Goal: Task Accomplishment & Management: Manage account settings

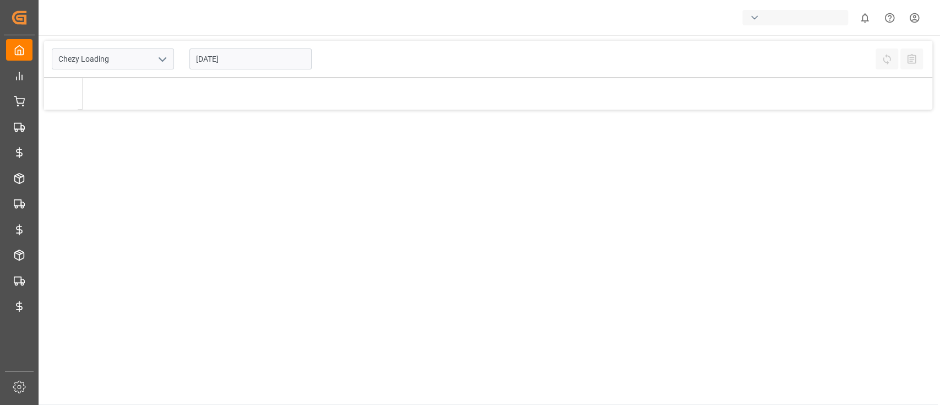
type input "Chezy Loading"
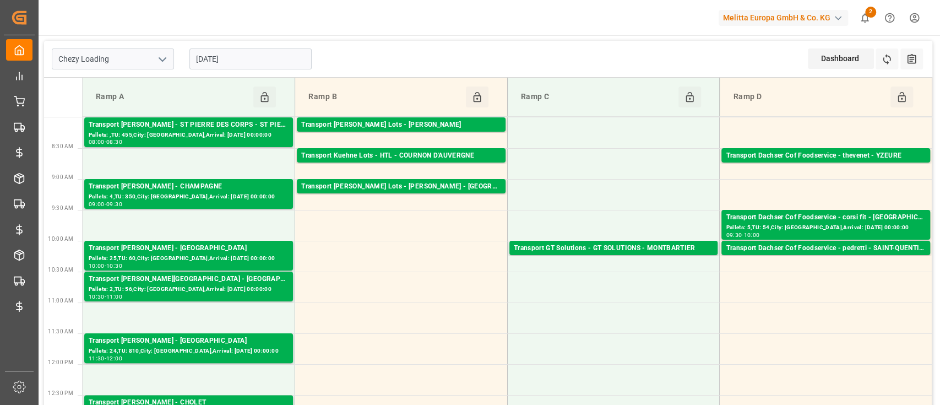
click at [167, 56] on icon "open menu" at bounding box center [162, 59] width 13 height 13
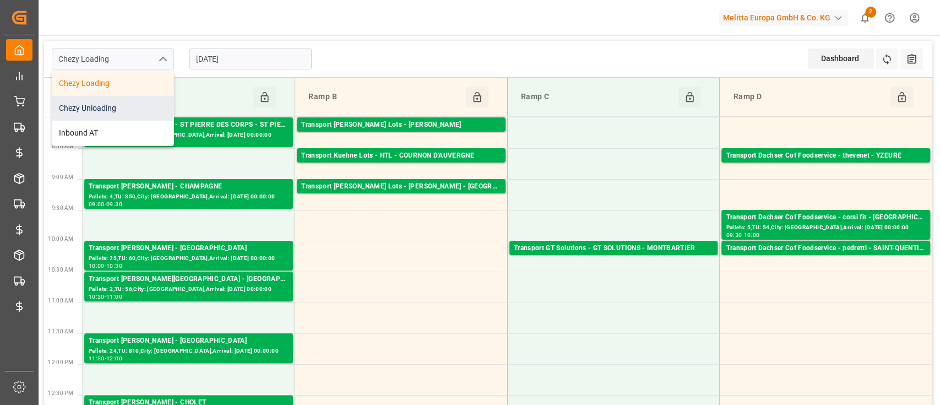
click at [138, 106] on div "Chezy Unloading" at bounding box center [112, 108] width 121 height 25
type input "Chezy Unloading"
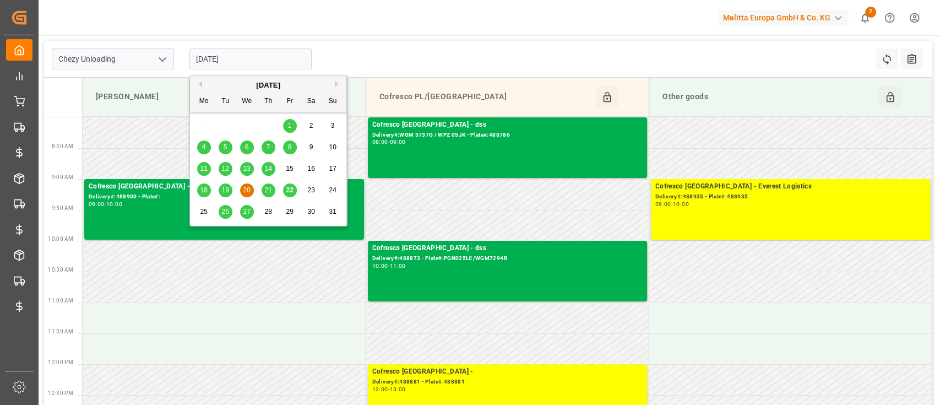
click at [265, 64] on input "[DATE]" at bounding box center [250, 58] width 122 height 21
click at [269, 190] on span "21" at bounding box center [267, 190] width 7 height 8
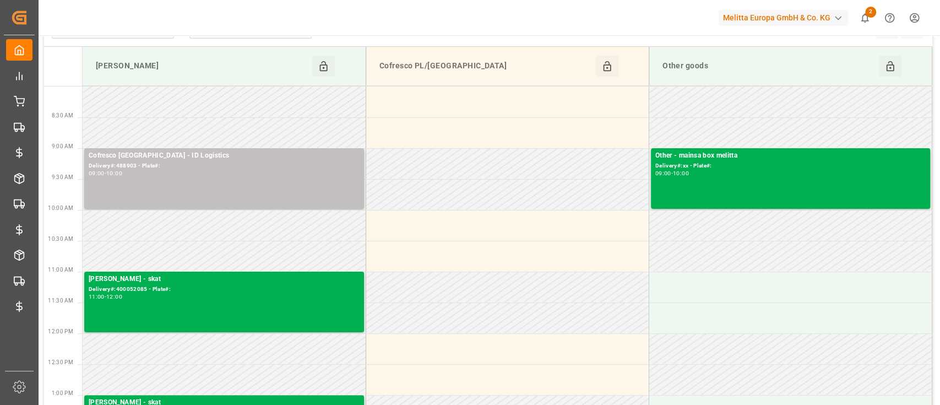
scroll to position [29, 0]
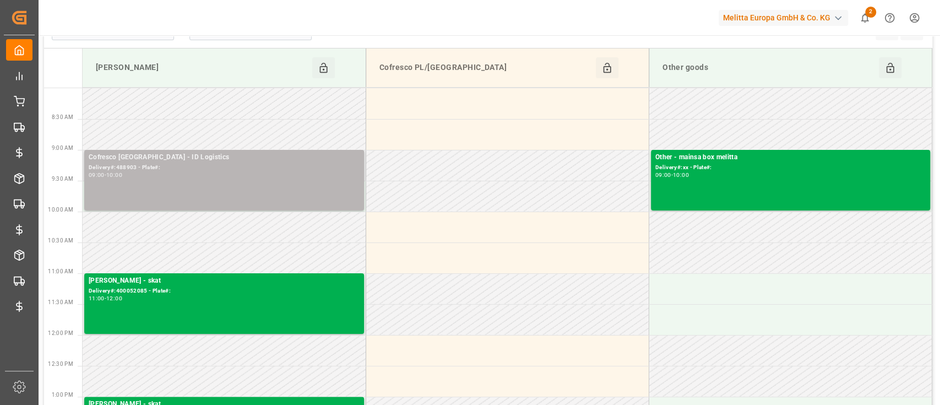
click at [240, 172] on div "09:00 - 10:00" at bounding box center [224, 175] width 271 height 6
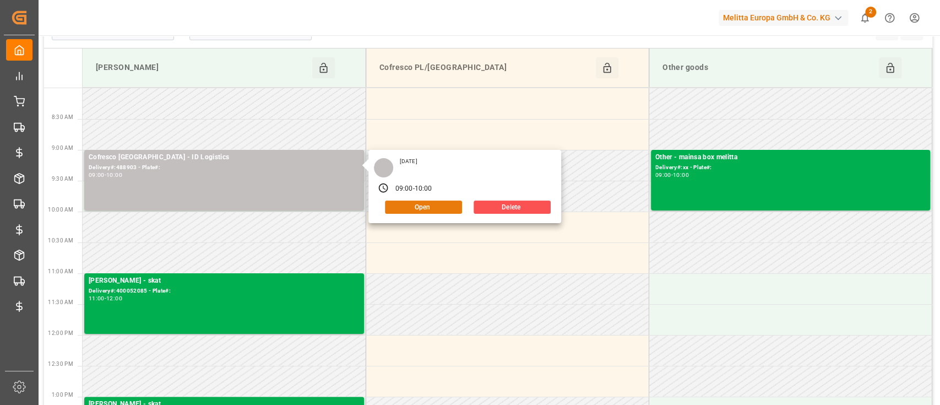
click at [413, 208] on button "Open" at bounding box center [423, 206] width 77 height 13
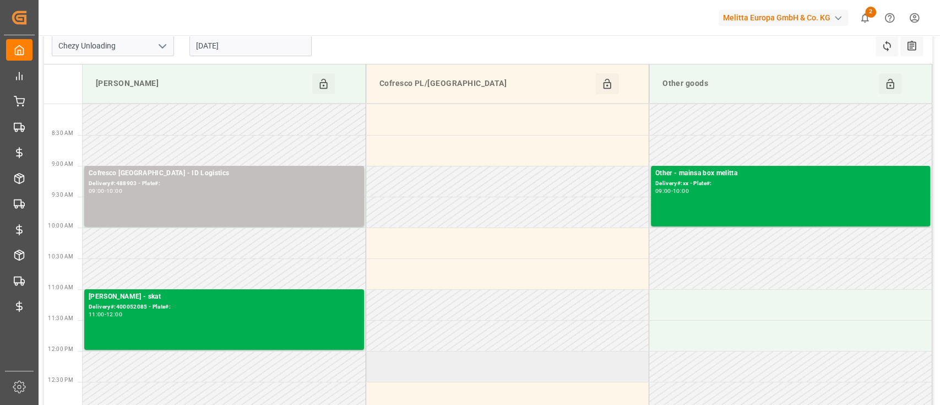
scroll to position [0, 0]
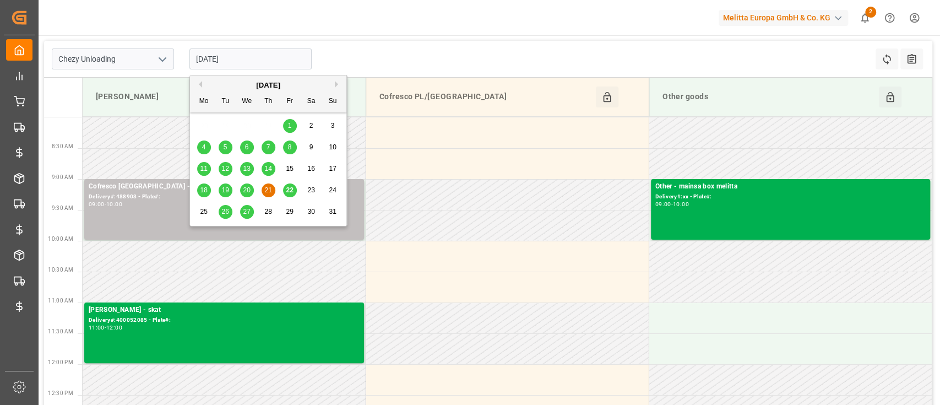
click at [257, 63] on input "[DATE]" at bounding box center [250, 58] width 122 height 21
click at [294, 193] on div "22" at bounding box center [290, 190] width 14 height 13
type input "[DATE]"
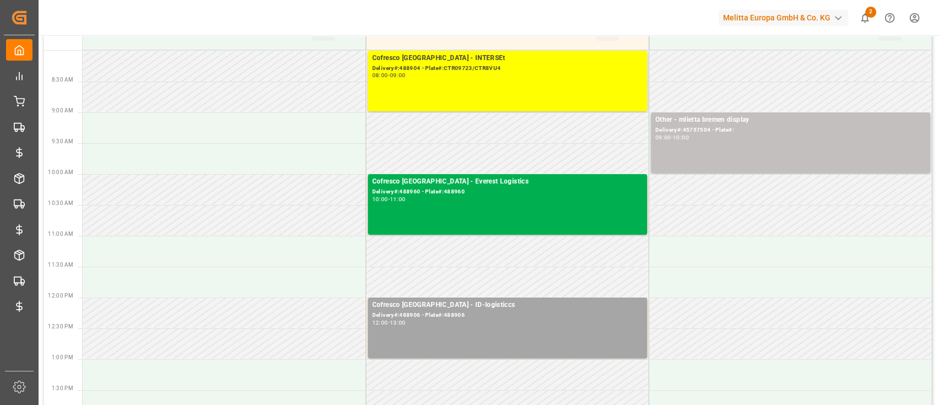
scroll to position [66, 0]
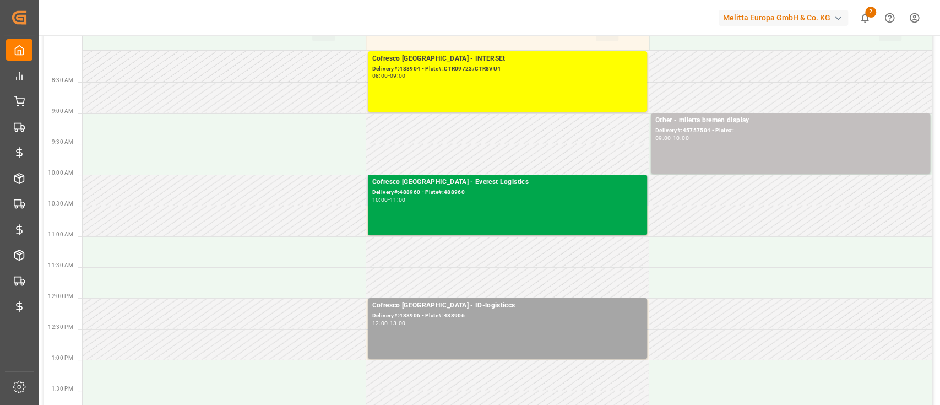
click at [471, 217] on div "Cofresco Poland - Everest Logistics Delivery#:488960 - Plate#:488960 10:00 - 11…" at bounding box center [507, 205] width 270 height 56
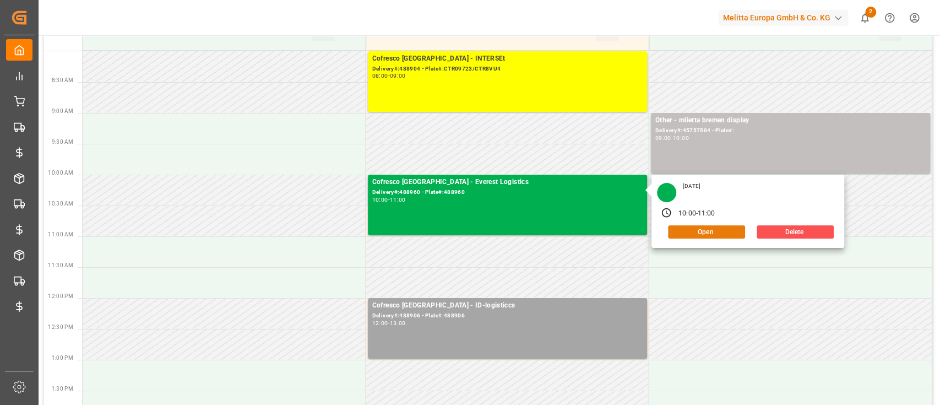
click at [686, 231] on button "Open" at bounding box center [706, 231] width 77 height 13
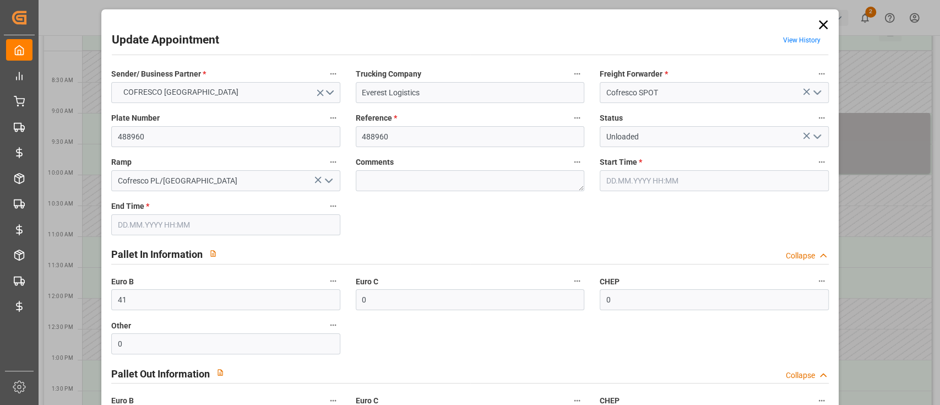
type input "22.08.2025 10:00"
type input "22.08.2025 11:00"
type input "14.08.2025 12:42"
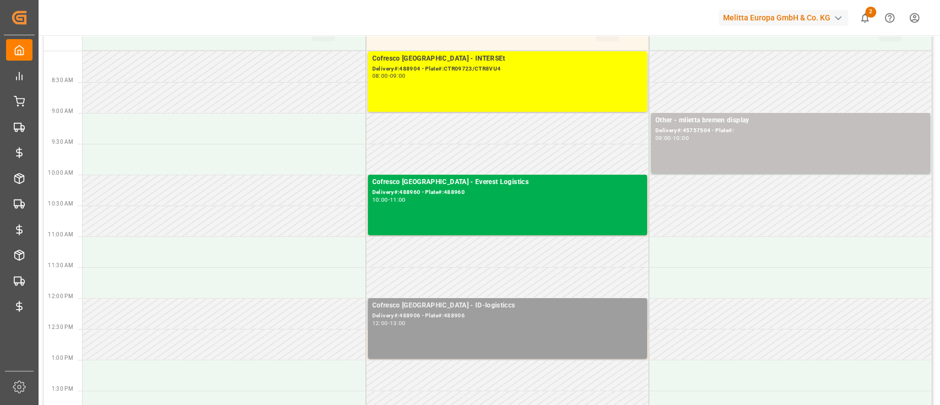
click at [543, 318] on div "Delivery#:488906 - Plate#:488906" at bounding box center [507, 315] width 270 height 9
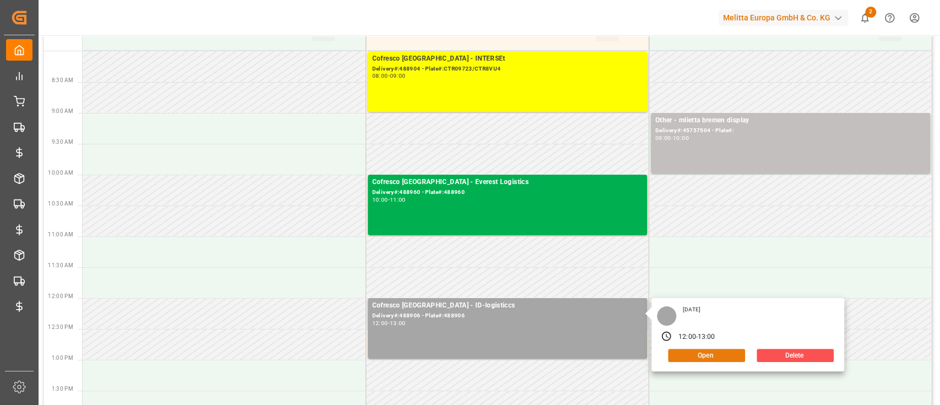
click at [723, 353] on button "Open" at bounding box center [706, 354] width 77 height 13
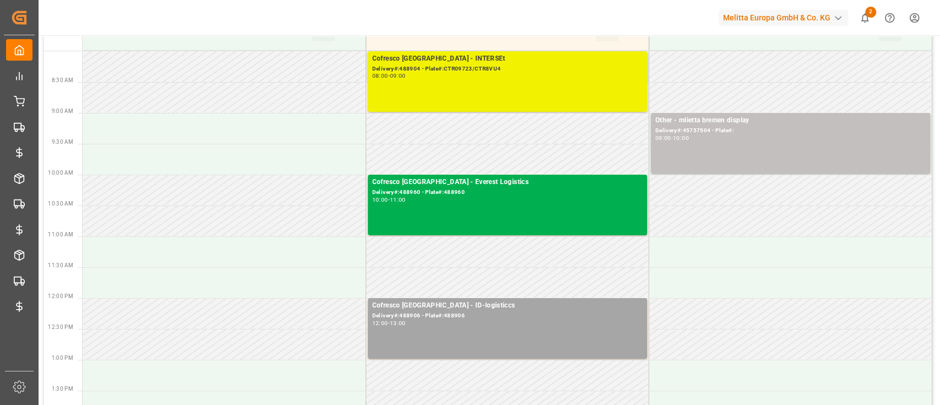
click at [538, 69] on div "Delivery#:488904 - Plate#:CTR09723/CTR8VU4" at bounding box center [507, 68] width 270 height 9
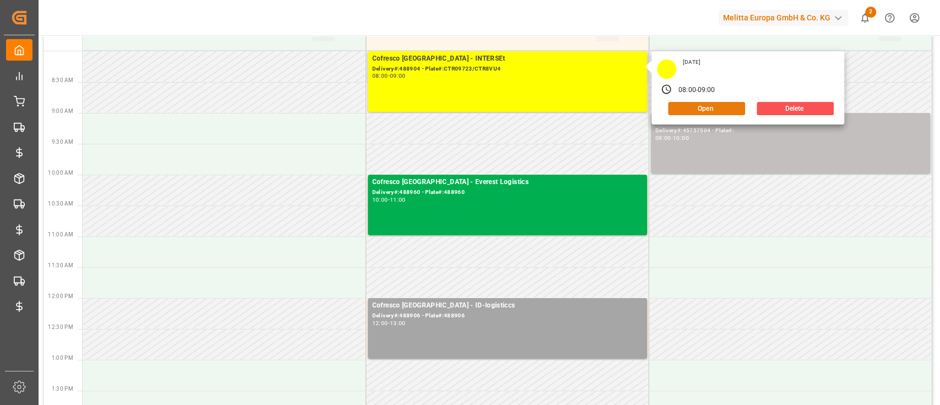
click at [706, 103] on button "Open" at bounding box center [706, 108] width 77 height 13
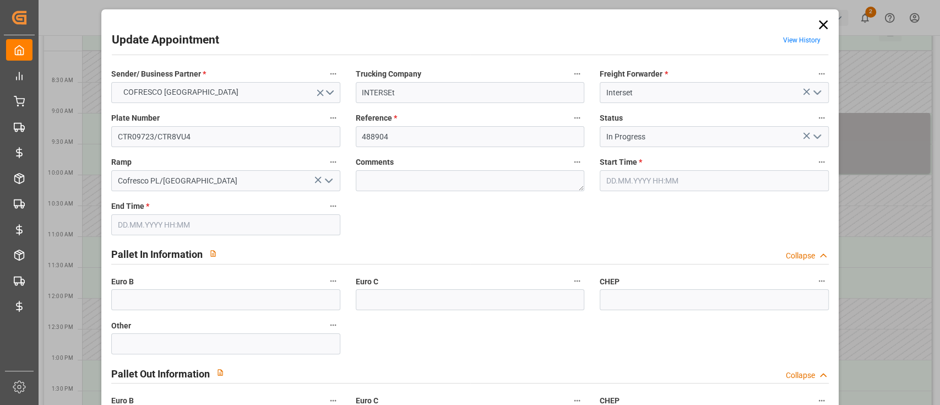
type input "22.08.2025 08:00"
type input "22.08.2025 09:00"
type input "13.08.2025 12:03"
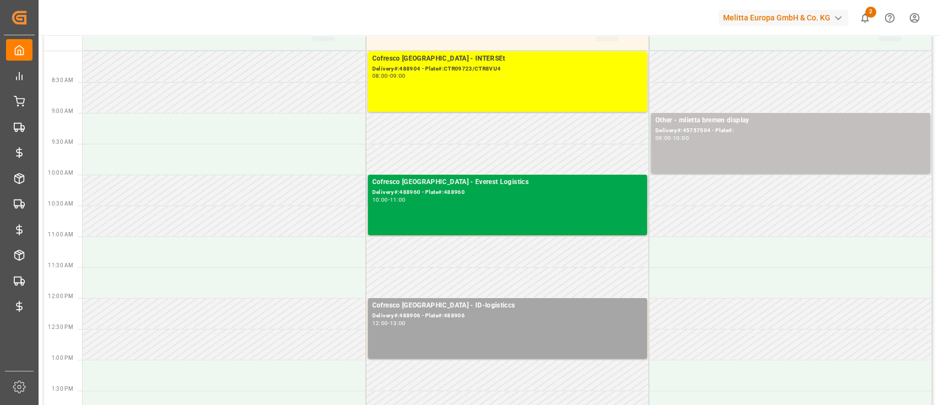
click at [414, 211] on div "Cofresco Poland - Everest Logistics Delivery#:488960 - Plate#:488960 10:00 - 11…" at bounding box center [507, 205] width 270 height 56
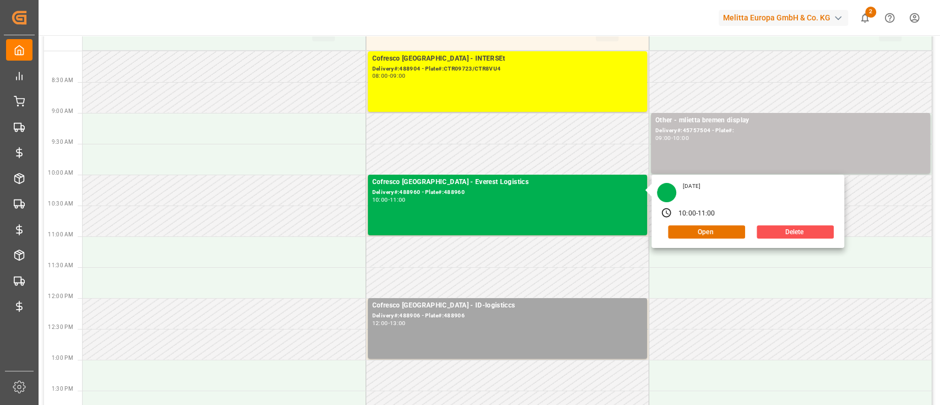
scroll to position [0, 0]
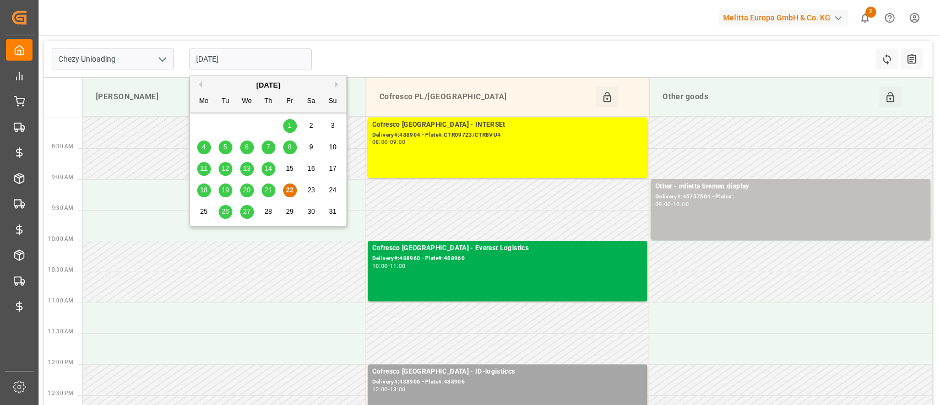
click at [237, 55] on input "[DATE]" at bounding box center [250, 58] width 122 height 21
click at [267, 191] on span "21" at bounding box center [267, 190] width 7 height 8
type input "[DATE]"
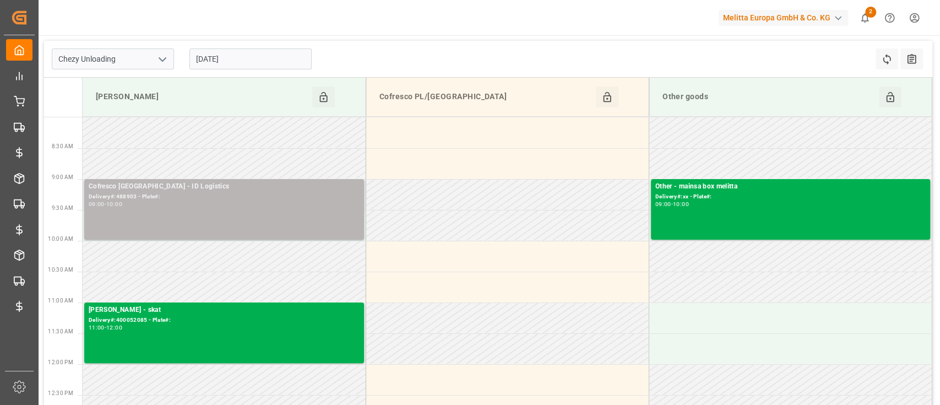
click at [240, 205] on div "09:00 - 10:00" at bounding box center [224, 204] width 271 height 6
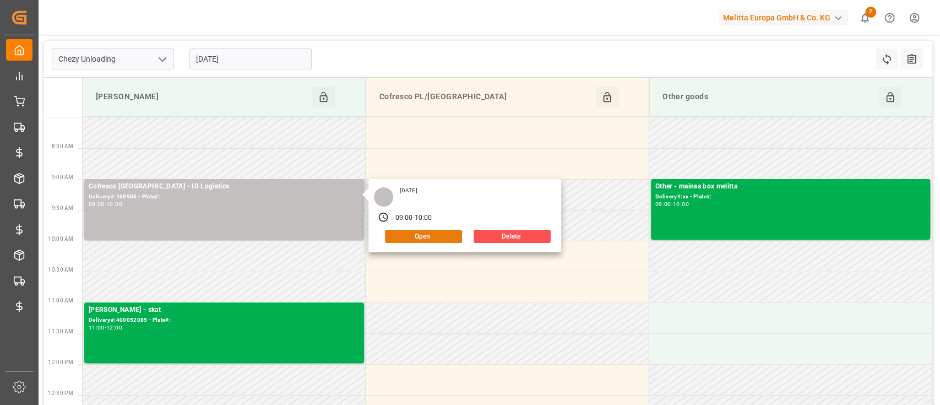
click at [438, 232] on button "Open" at bounding box center [423, 236] width 77 height 13
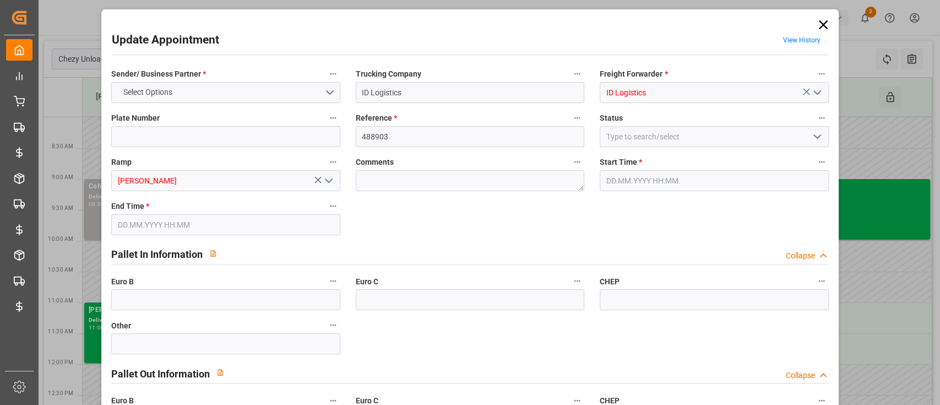
type input "0"
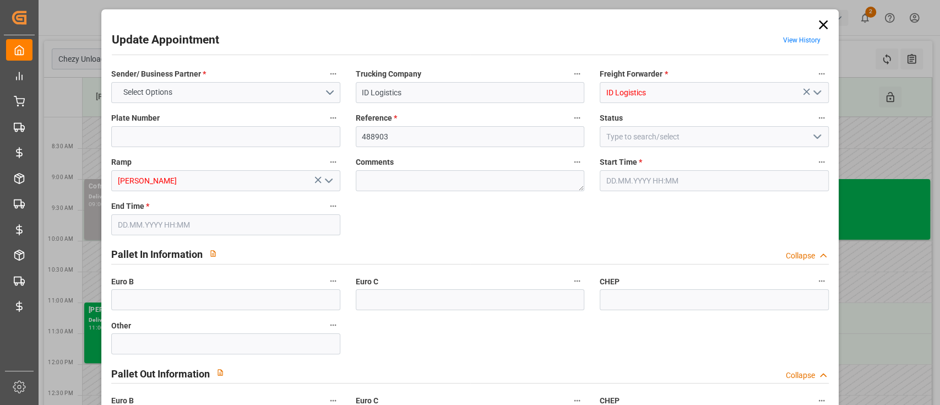
type input "0"
type input "[DATE] 09:00"
type input "[DATE] 10:00"
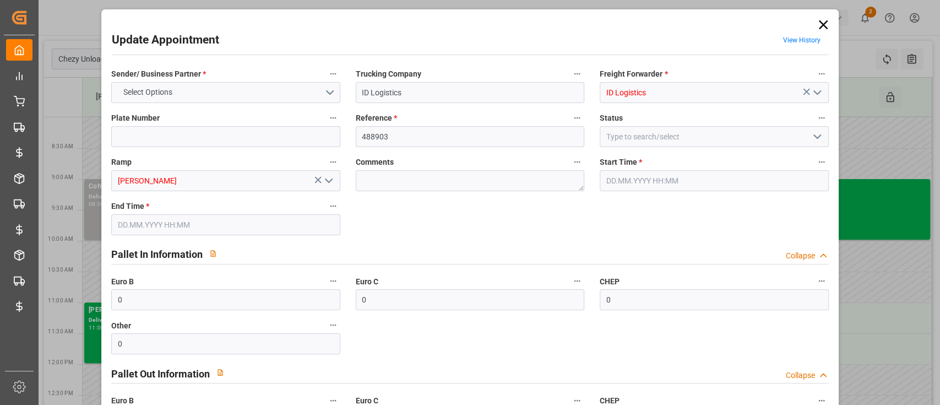
type input "[DATE] 07:28"
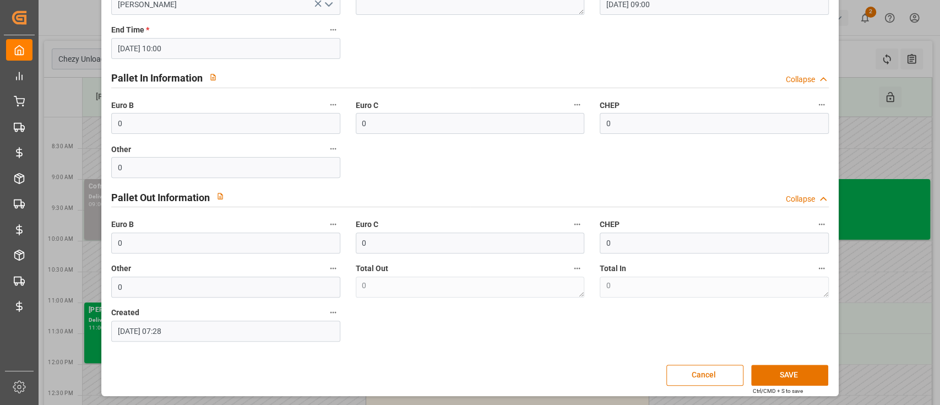
click at [103, 336] on div "Created 18.08.2025 07:28" at bounding box center [225, 323] width 244 height 44
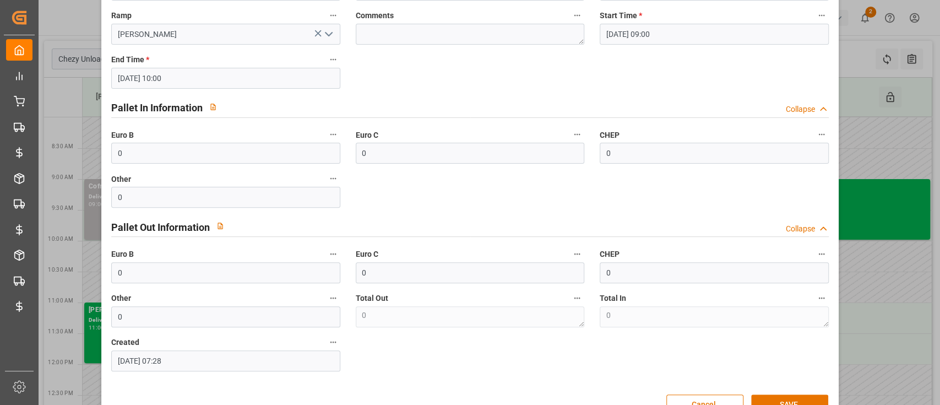
scroll to position [144, 0]
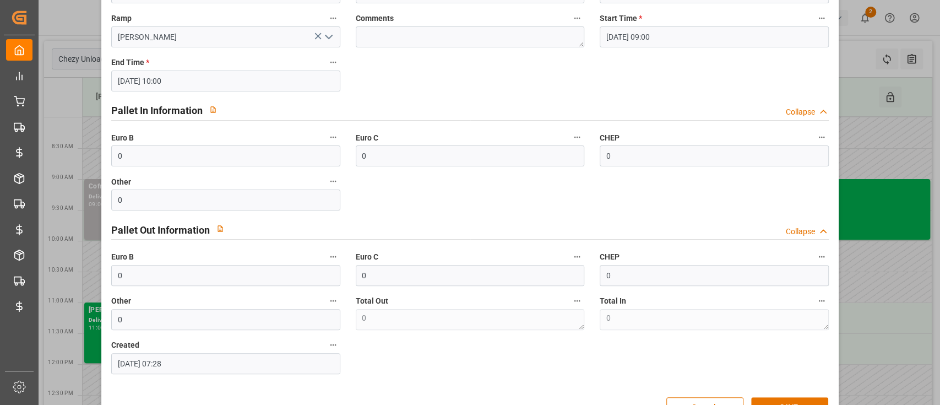
click at [389, 194] on div "Sender/ Business Partner * COFRESCO POLAND Trucking Company ID Logistics Freigh…" at bounding box center [469, 148] width 733 height 458
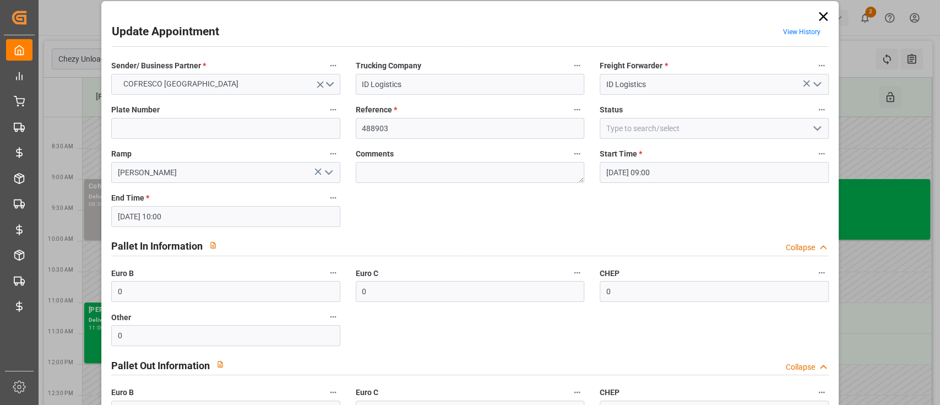
scroll to position [3, 0]
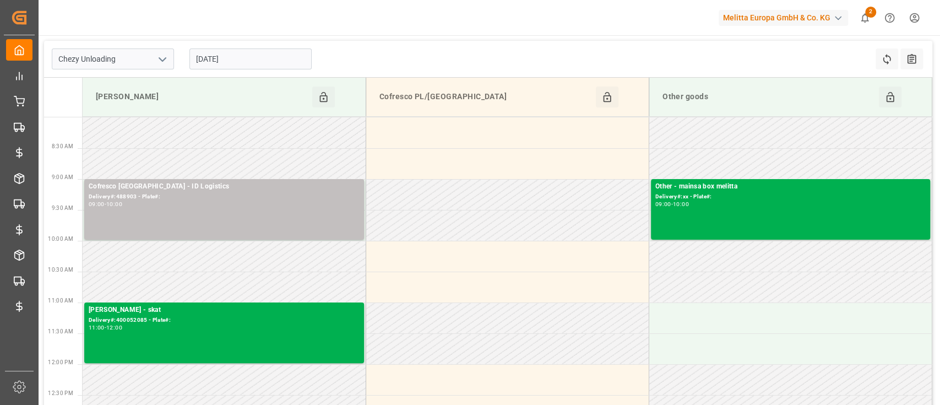
click at [243, 55] on input "[DATE]" at bounding box center [250, 58] width 122 height 21
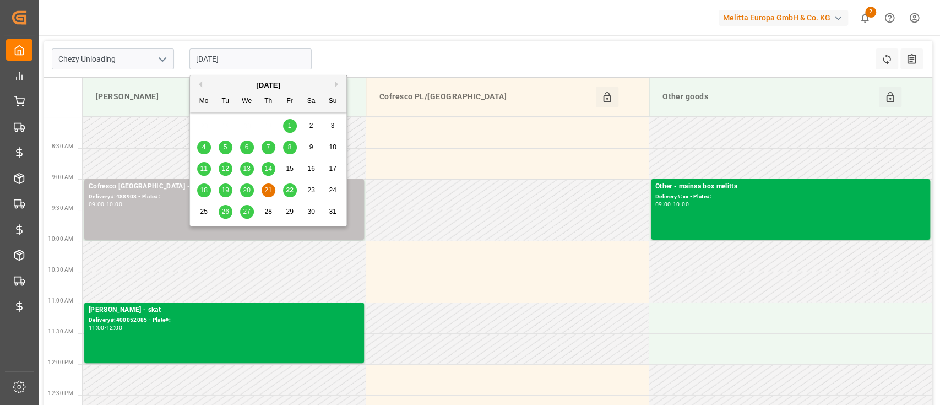
click at [287, 186] on span "22" at bounding box center [289, 190] width 7 height 8
type input "[DATE]"
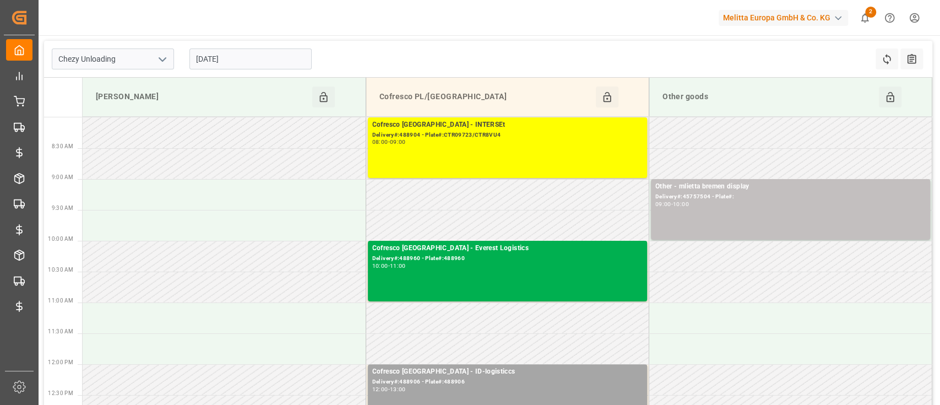
type input "Chezy Unloading"
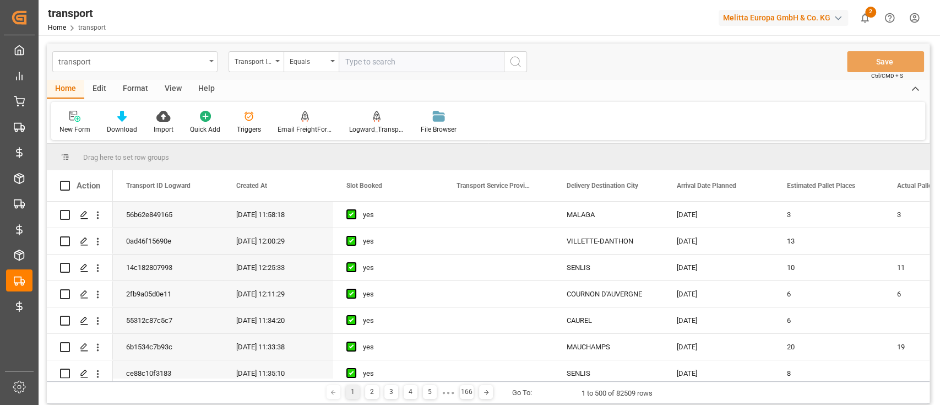
click at [116, 54] on div "transport" at bounding box center [131, 61] width 147 height 14
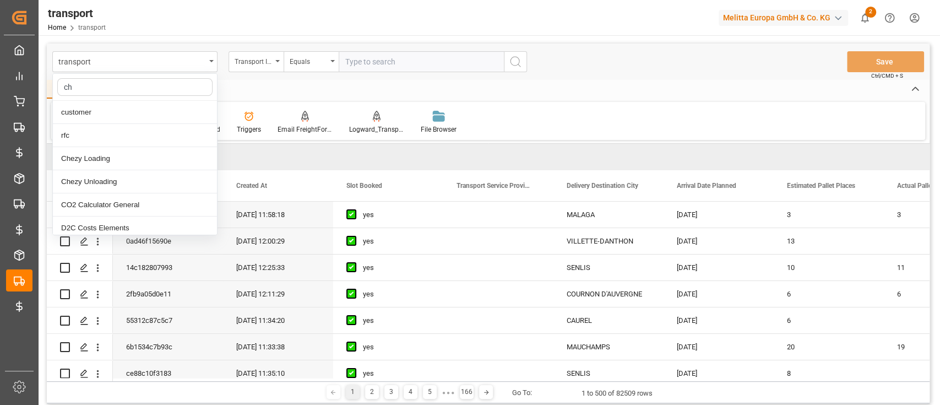
type input "che"
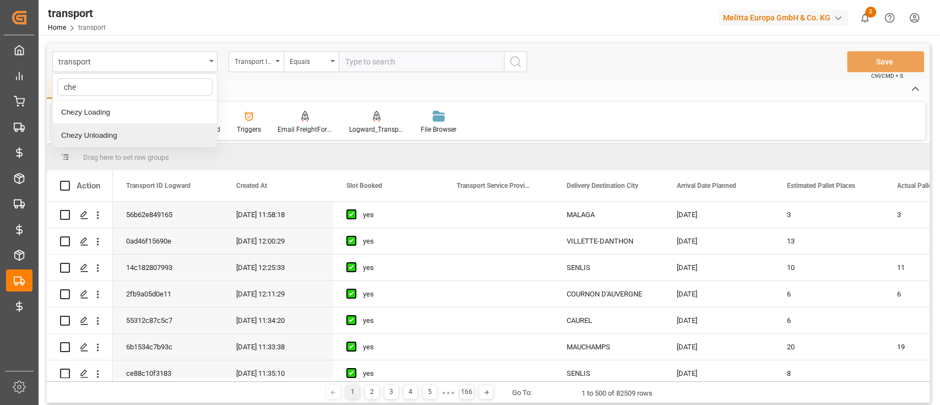
click at [114, 128] on div "Chezy Unloading" at bounding box center [135, 135] width 164 height 23
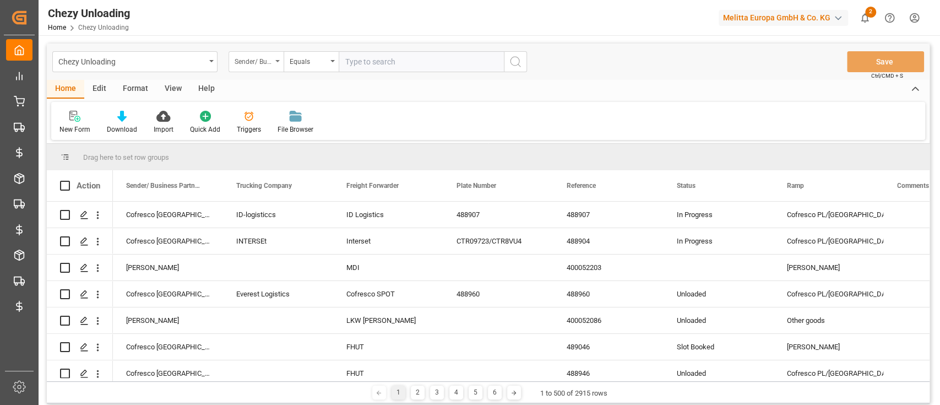
click at [277, 64] on div "Sender/ Business Partner" at bounding box center [255, 61] width 55 height 21
type input "crea"
click at [277, 107] on div "Created" at bounding box center [311, 112] width 164 height 23
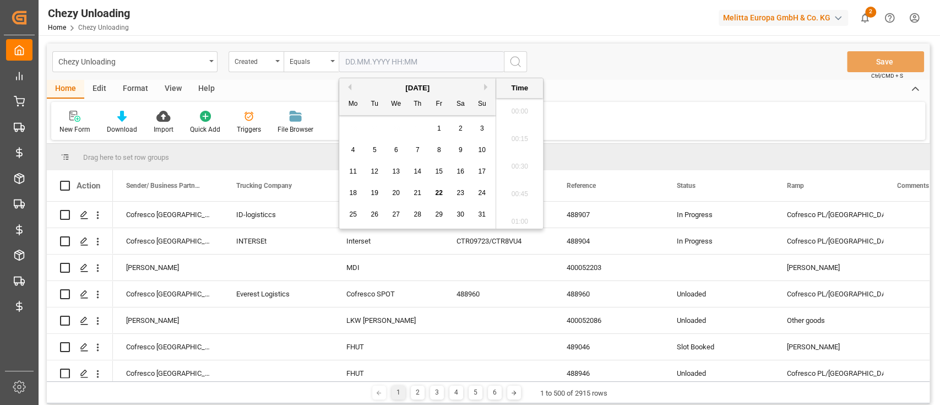
click at [395, 69] on input "text" at bounding box center [420, 61] width 165 height 21
paste input "[DATE] 07:28"
type input "[DATE] 07:28"
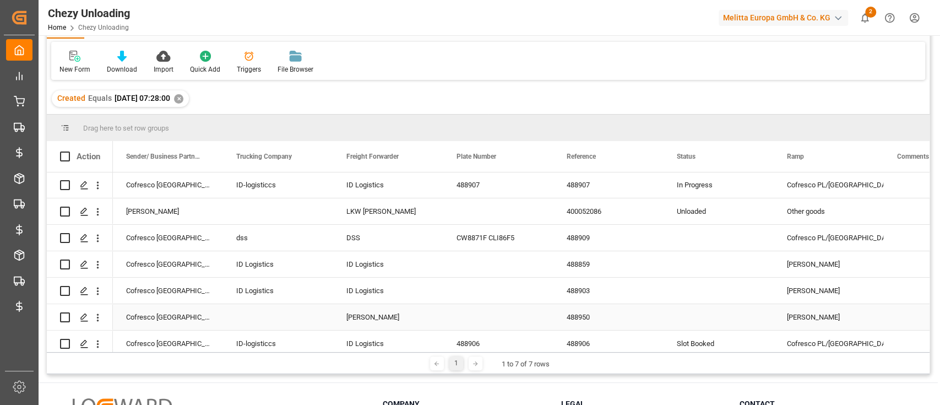
scroll to position [1, 0]
click at [86, 292] on icon "Press SPACE to select this row." at bounding box center [84, 290] width 9 height 9
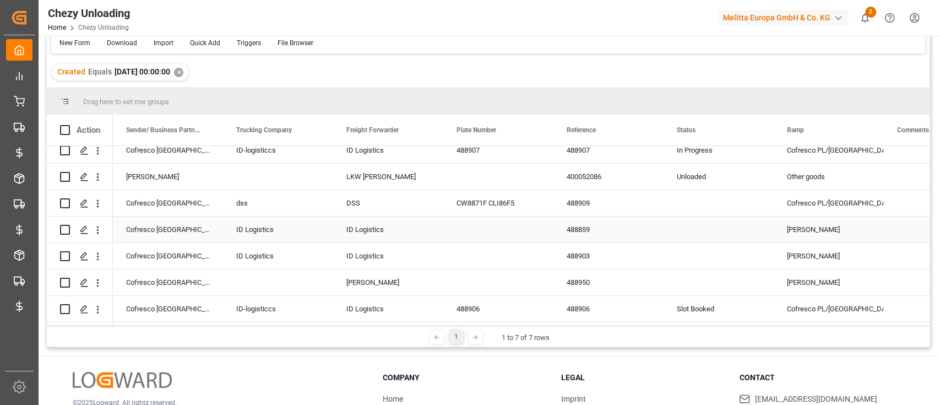
scroll to position [89, 0]
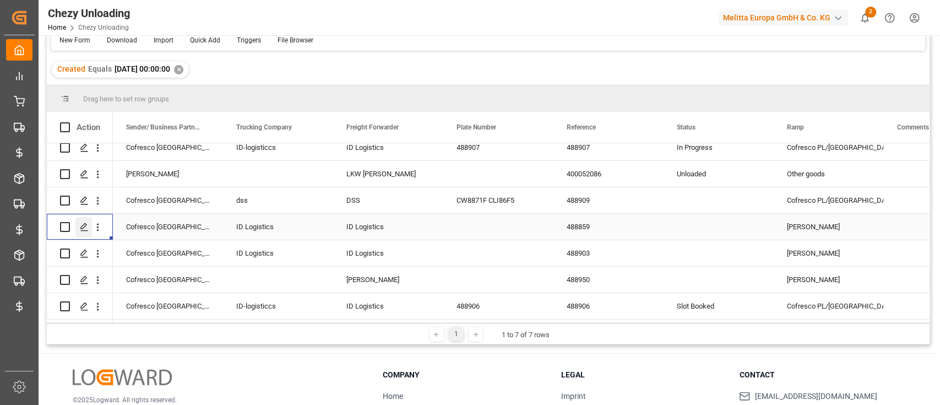
click at [85, 225] on icon "Press SPACE to select this row." at bounding box center [84, 226] width 9 height 9
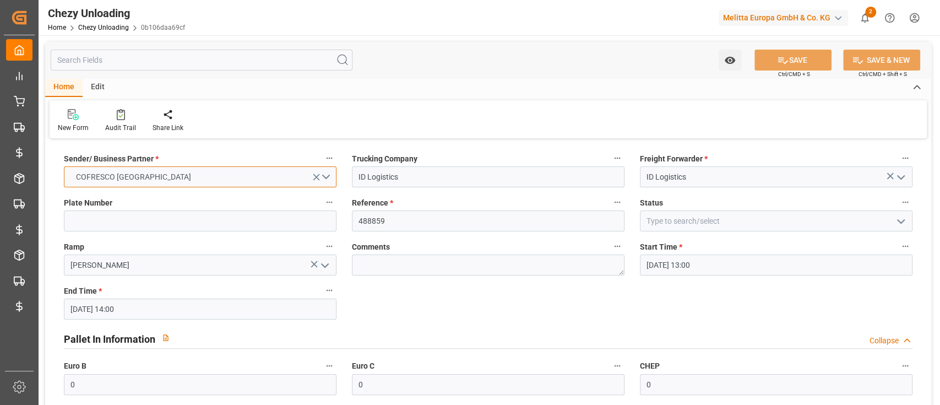
click at [328, 174] on button "COFRESCO [GEOGRAPHIC_DATA]" at bounding box center [200, 176] width 272 height 21
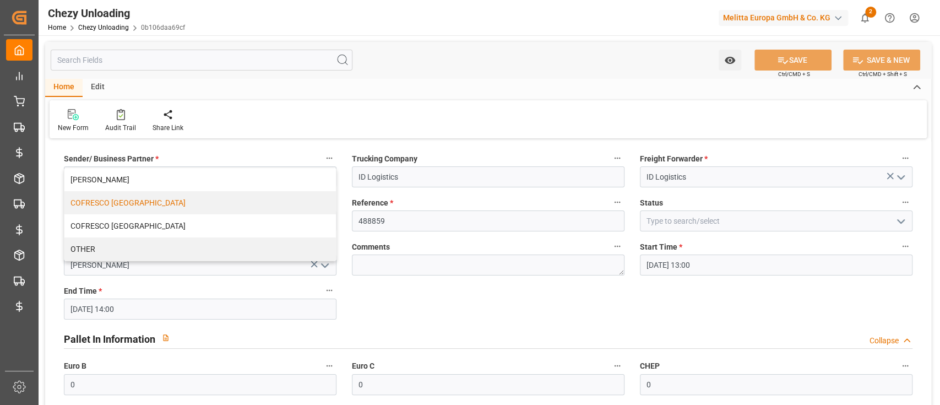
click at [416, 309] on div "Sender/ Business Partner * COFRESCO [GEOGRAPHIC_DATA] [PERSON_NAME] COFRESCO [G…" at bounding box center [488, 378] width 886 height 475
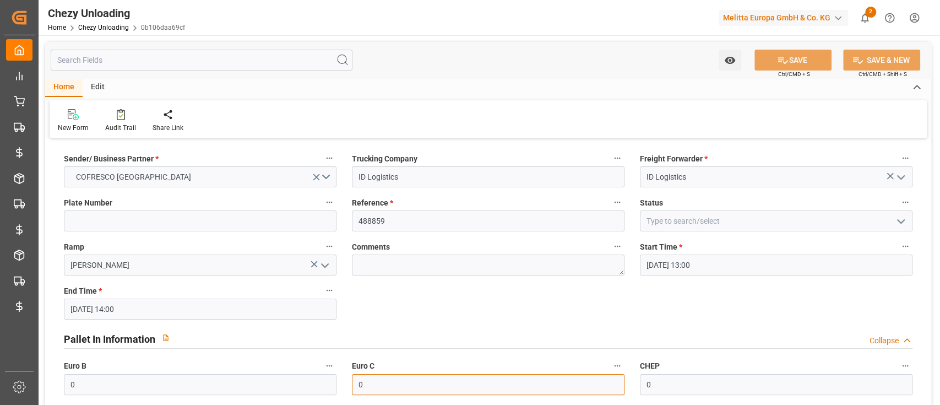
click at [465, 391] on input "0" at bounding box center [488, 384] width 272 height 21
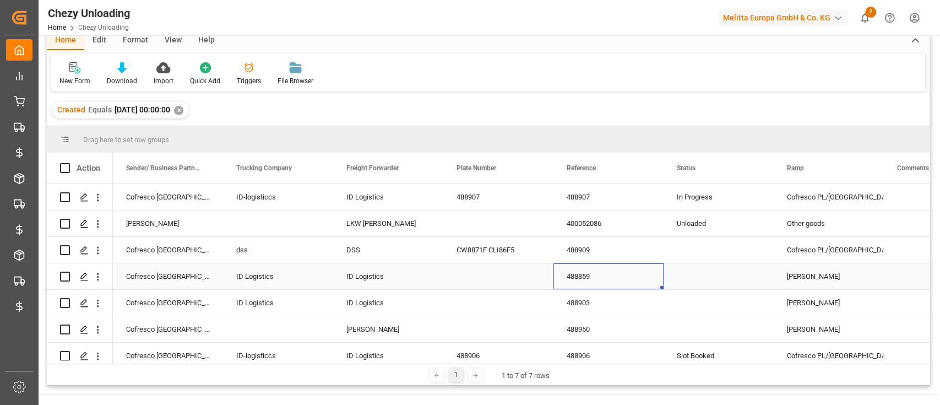
click at [614, 269] on div "488859" at bounding box center [608, 276] width 110 height 26
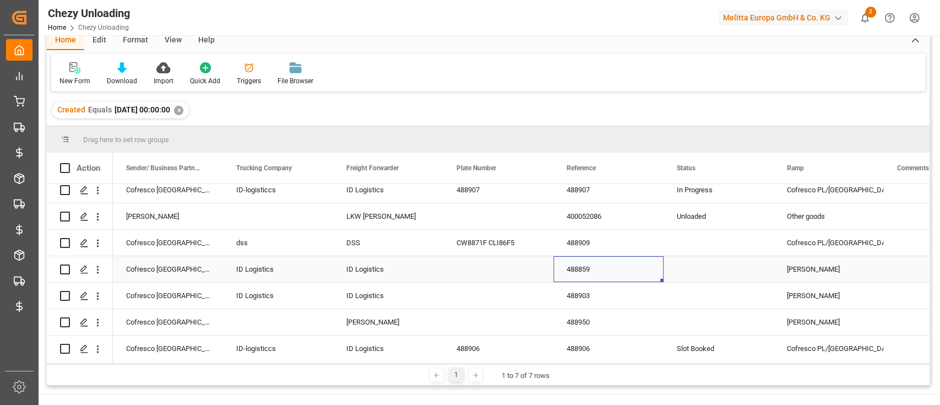
scroll to position [12, 0]
click at [84, 266] on icon "Press SPACE to select this row." at bounding box center [84, 267] width 9 height 9
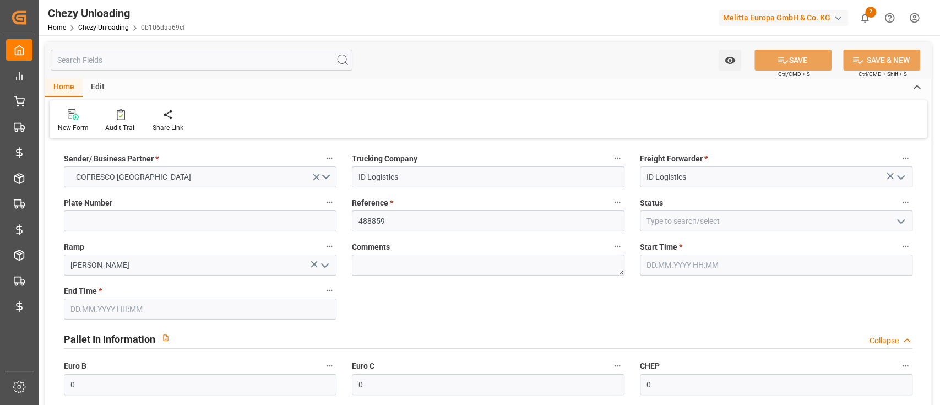
type input "[DATE] 13:00"
type input "[DATE] 14:00"
type input "[DATE] 11:46"
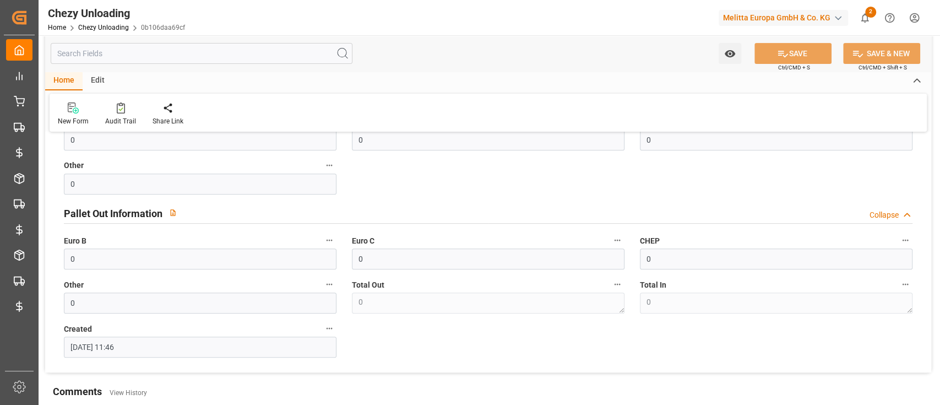
scroll to position [245, 0]
click at [352, 257] on input "0" at bounding box center [488, 258] width 272 height 21
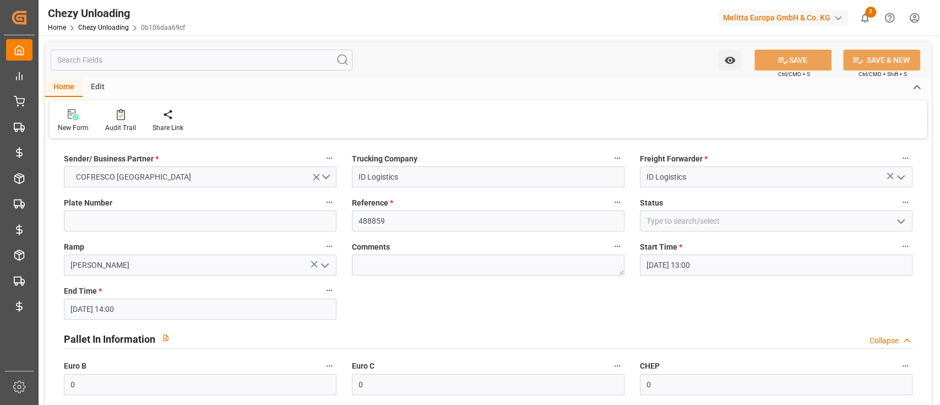
click at [103, 90] on div "Edit" at bounding box center [98, 87] width 30 height 19
click at [206, 119] on icon at bounding box center [213, 114] width 15 height 11
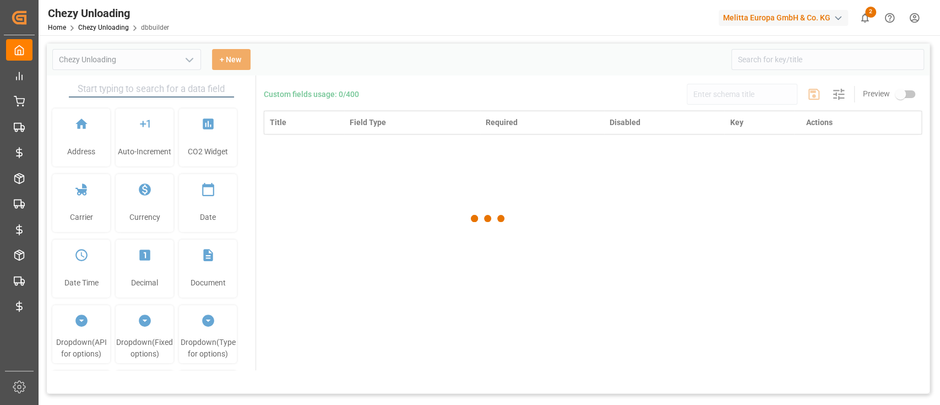
type input "Chezy Unloading"
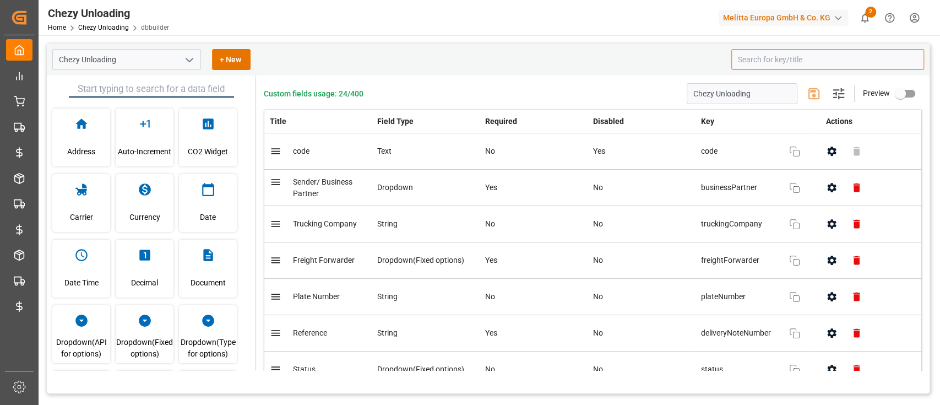
click at [784, 67] on input at bounding box center [827, 59] width 193 height 21
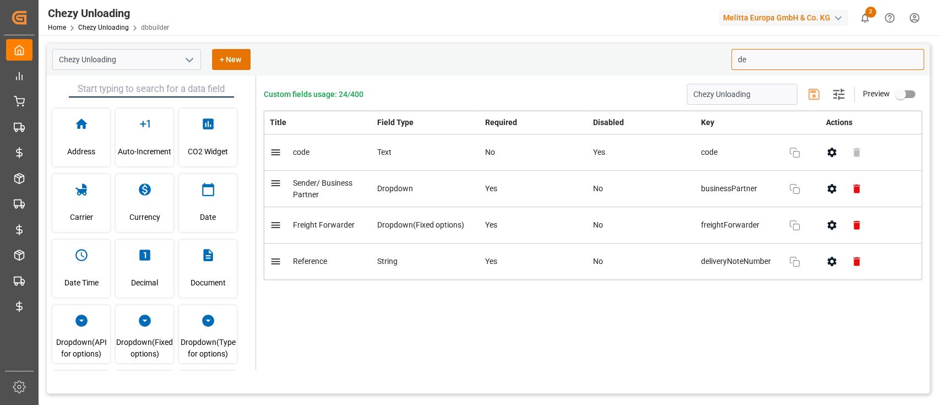
type input "d"
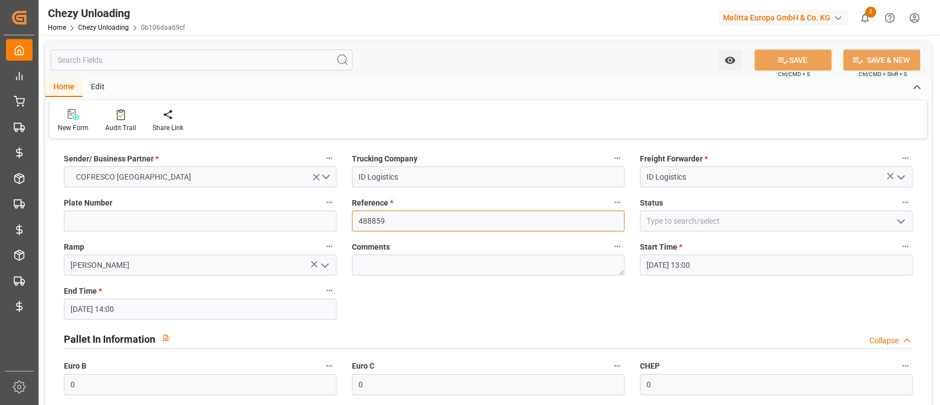
click at [389, 216] on input "488859" at bounding box center [488, 220] width 272 height 21
click at [493, 293] on div "Sender/ Business Partner * COFRESCO [GEOGRAPHIC_DATA] Trucking Company ID Logis…" at bounding box center [488, 378] width 886 height 475
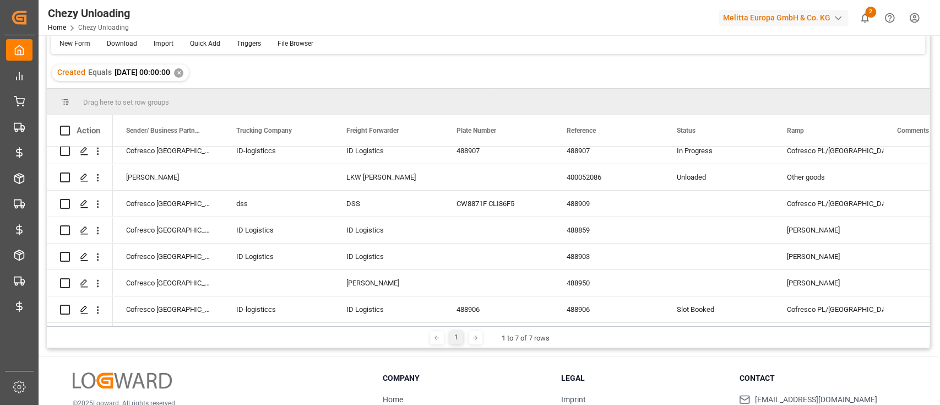
scroll to position [95, 0]
